Goal: Task Accomplishment & Management: Manage account settings

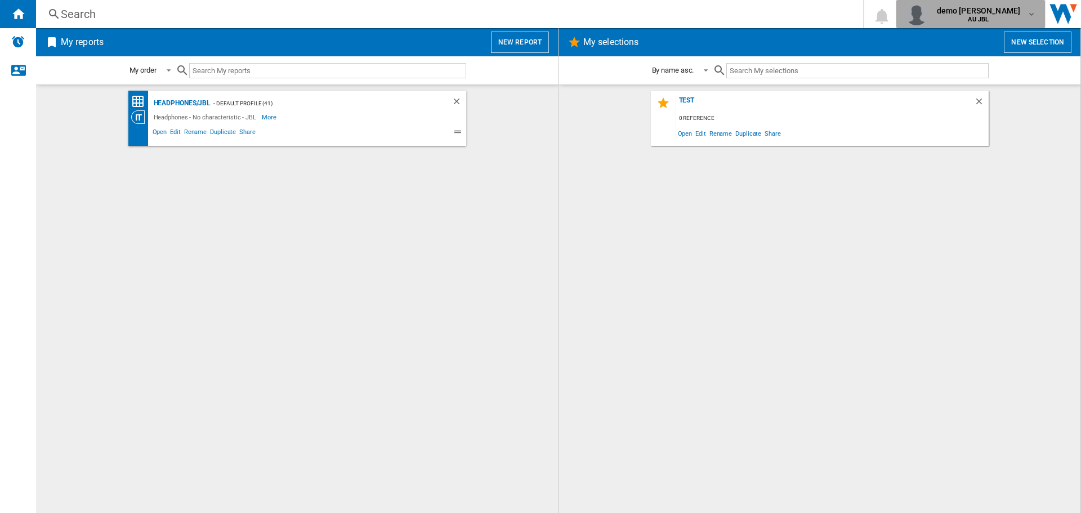
click at [1005, 21] on span "AU JBL" at bounding box center [979, 19] width 84 height 7
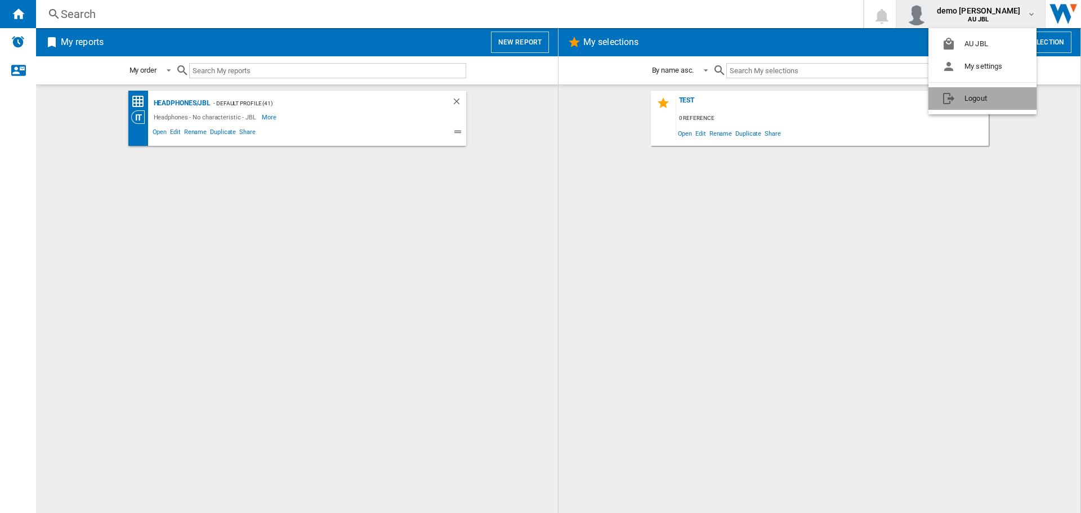
click at [984, 94] on button "Logout" at bounding box center [983, 98] width 108 height 23
